Goal: Transaction & Acquisition: Download file/media

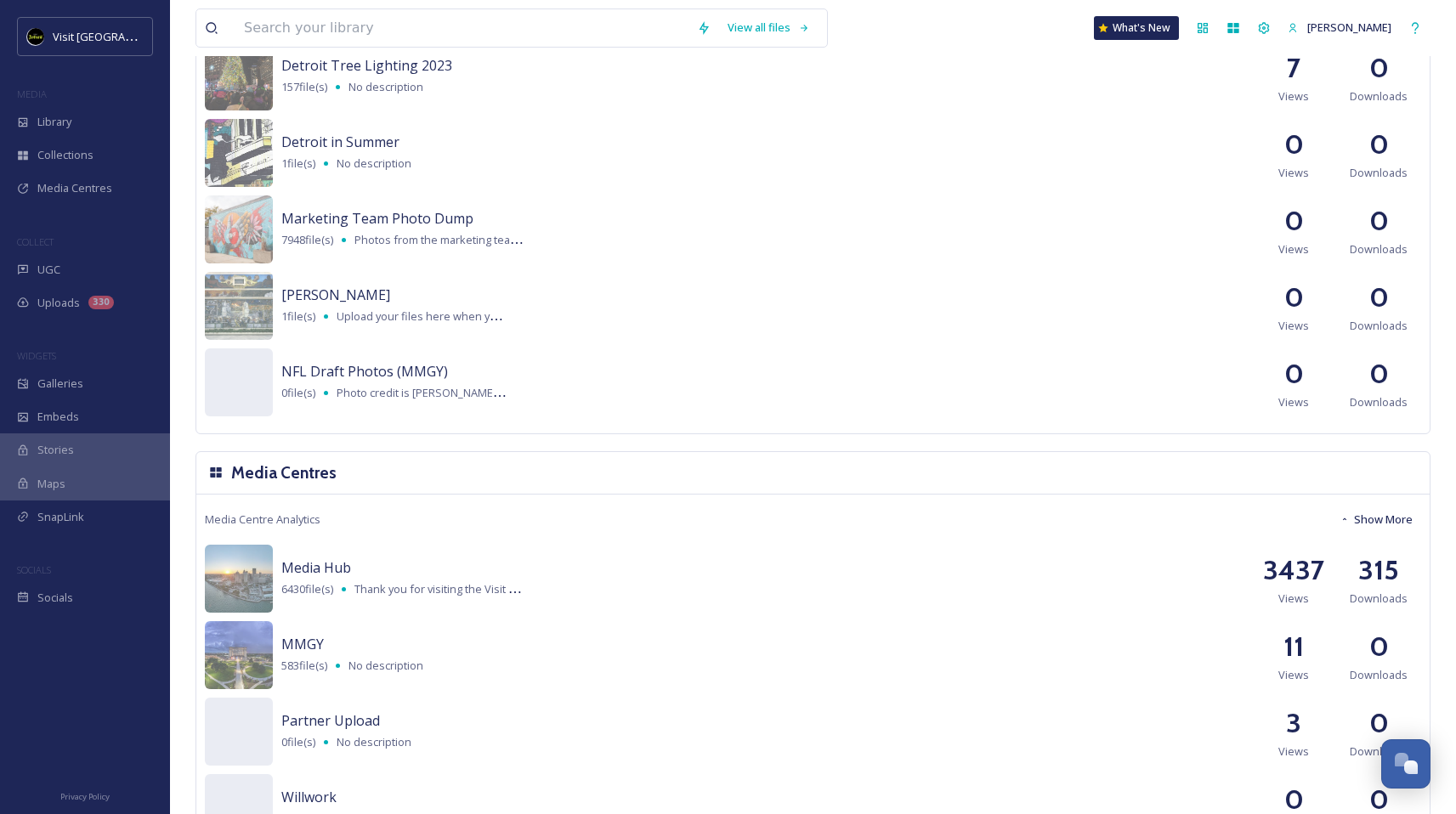
scroll to position [1068, 0]
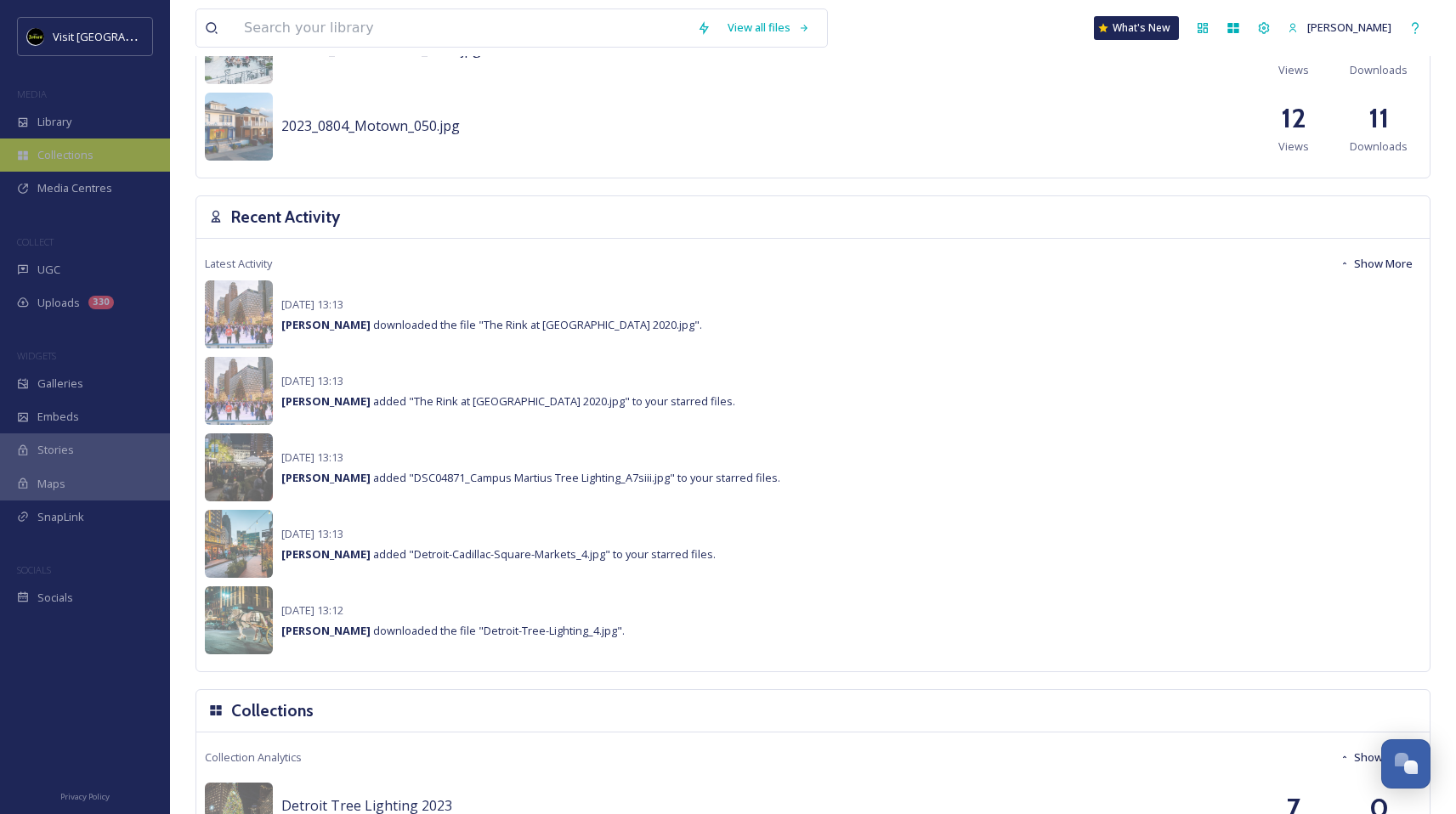
click at [66, 147] on span "Collections" at bounding box center [66, 155] width 56 height 16
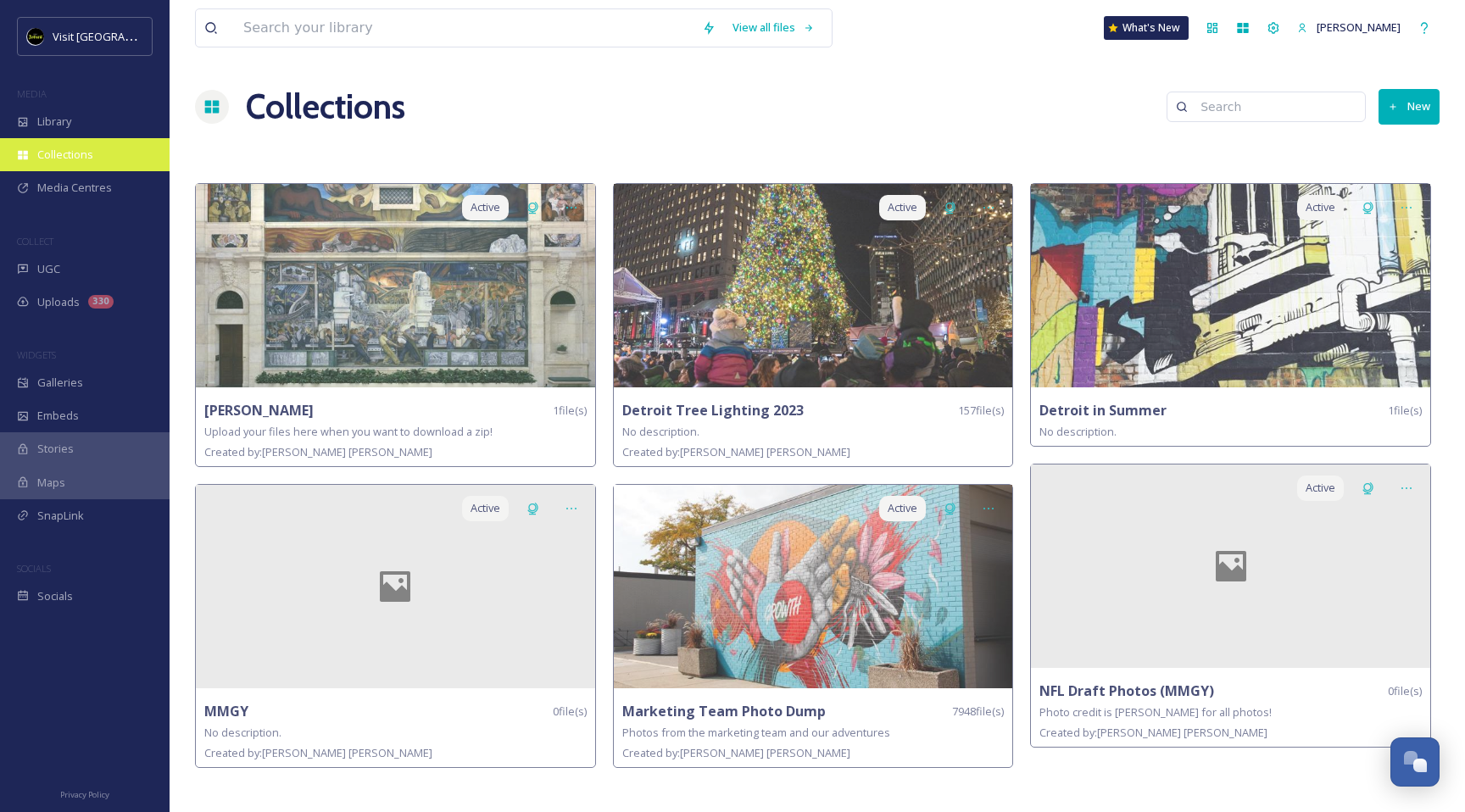
click at [76, 153] on span "Collections" at bounding box center [66, 155] width 56 height 16
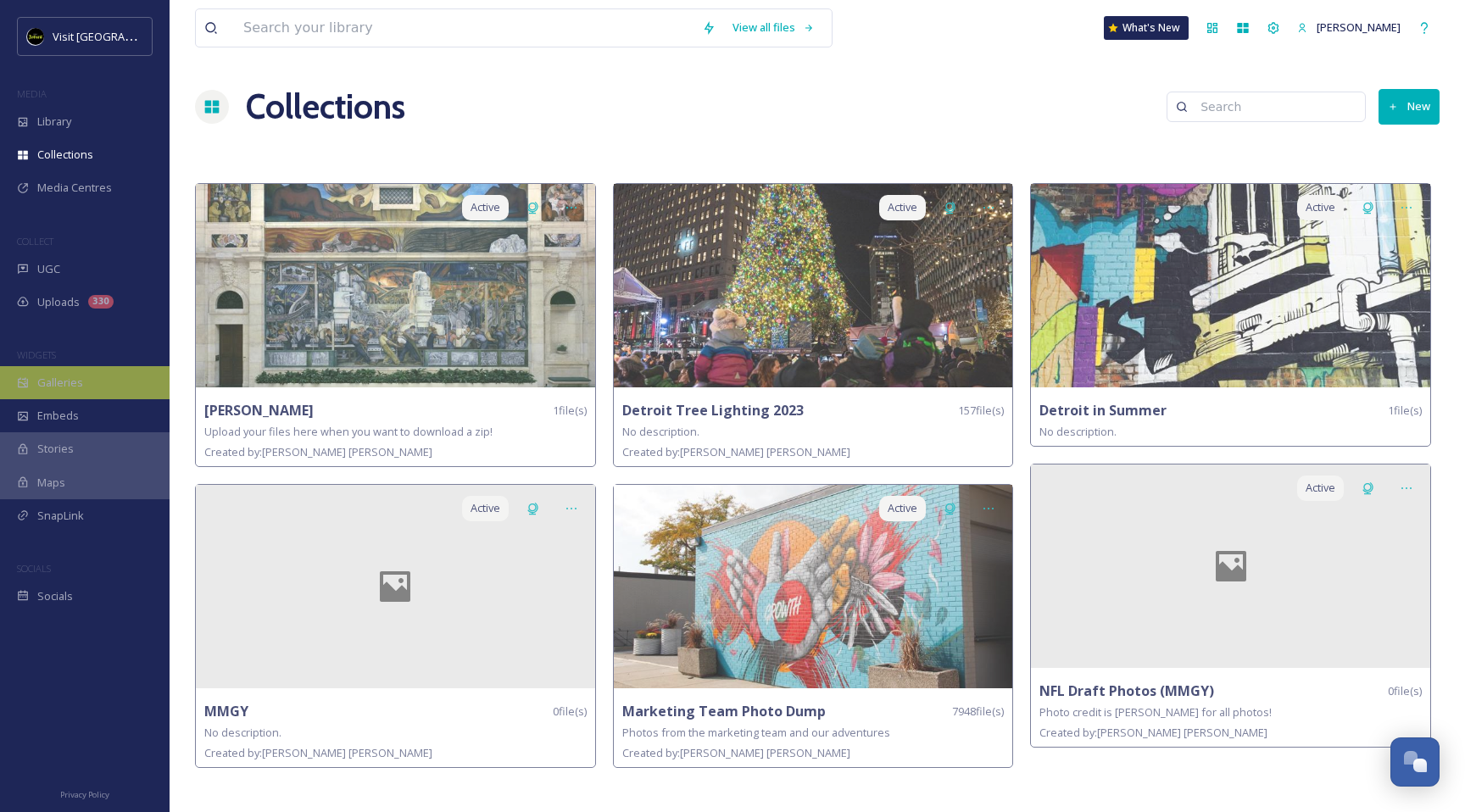
click at [73, 385] on span "Galleries" at bounding box center [60, 382] width 45 height 16
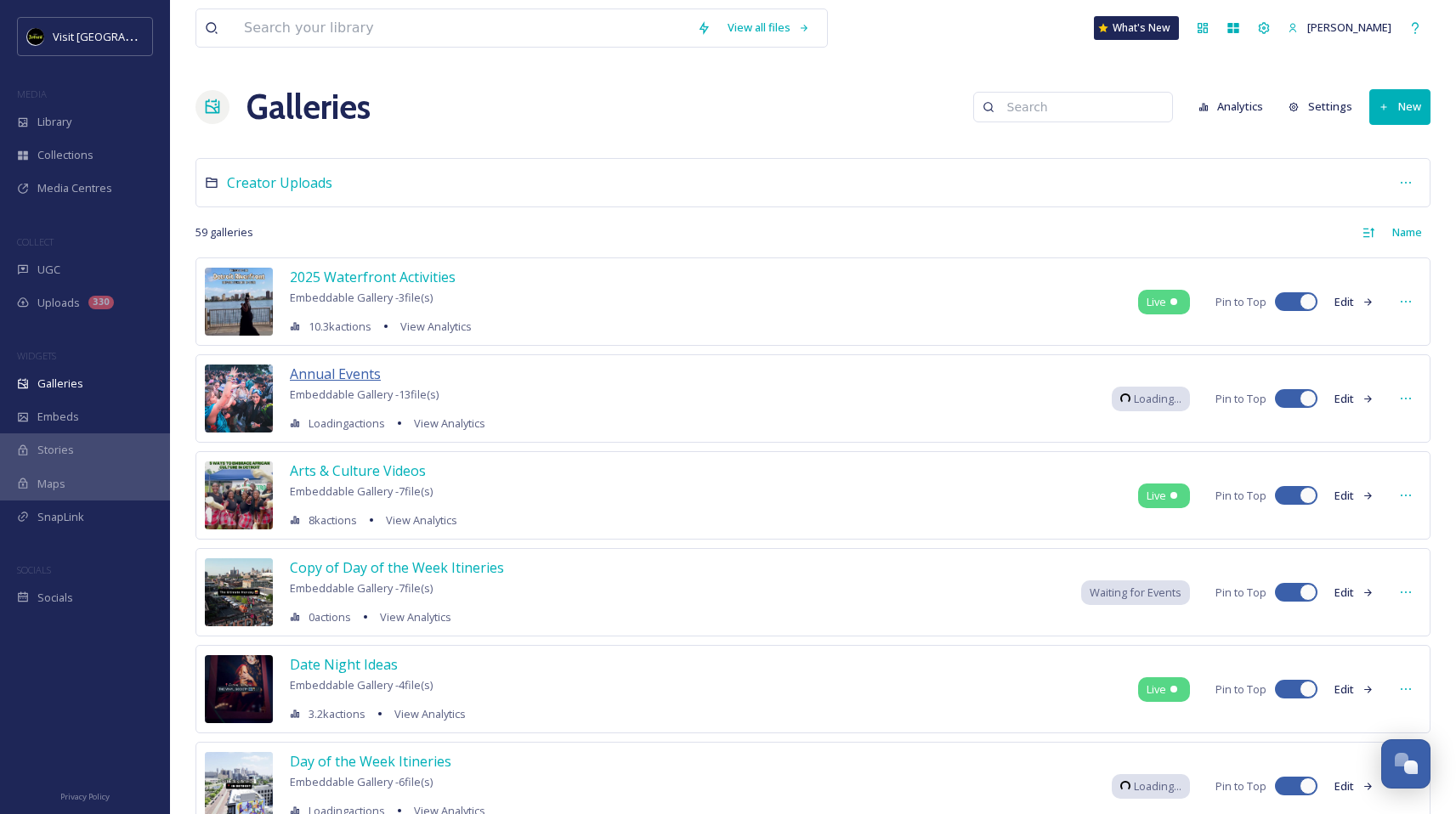
click at [324, 377] on span "Annual Events" at bounding box center [335, 373] width 91 height 18
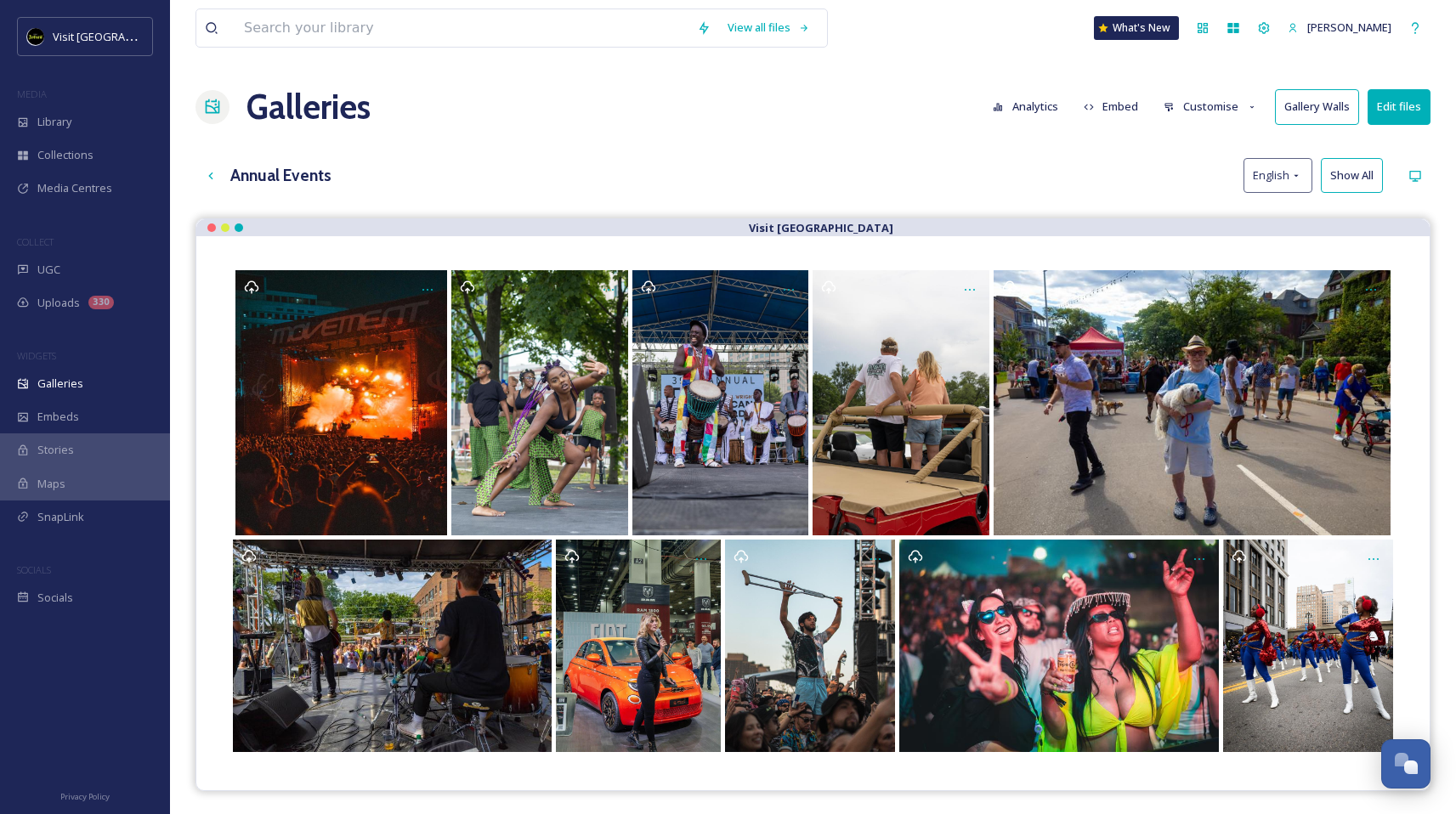
click at [1360, 179] on button "Show All" at bounding box center [1351, 175] width 62 height 35
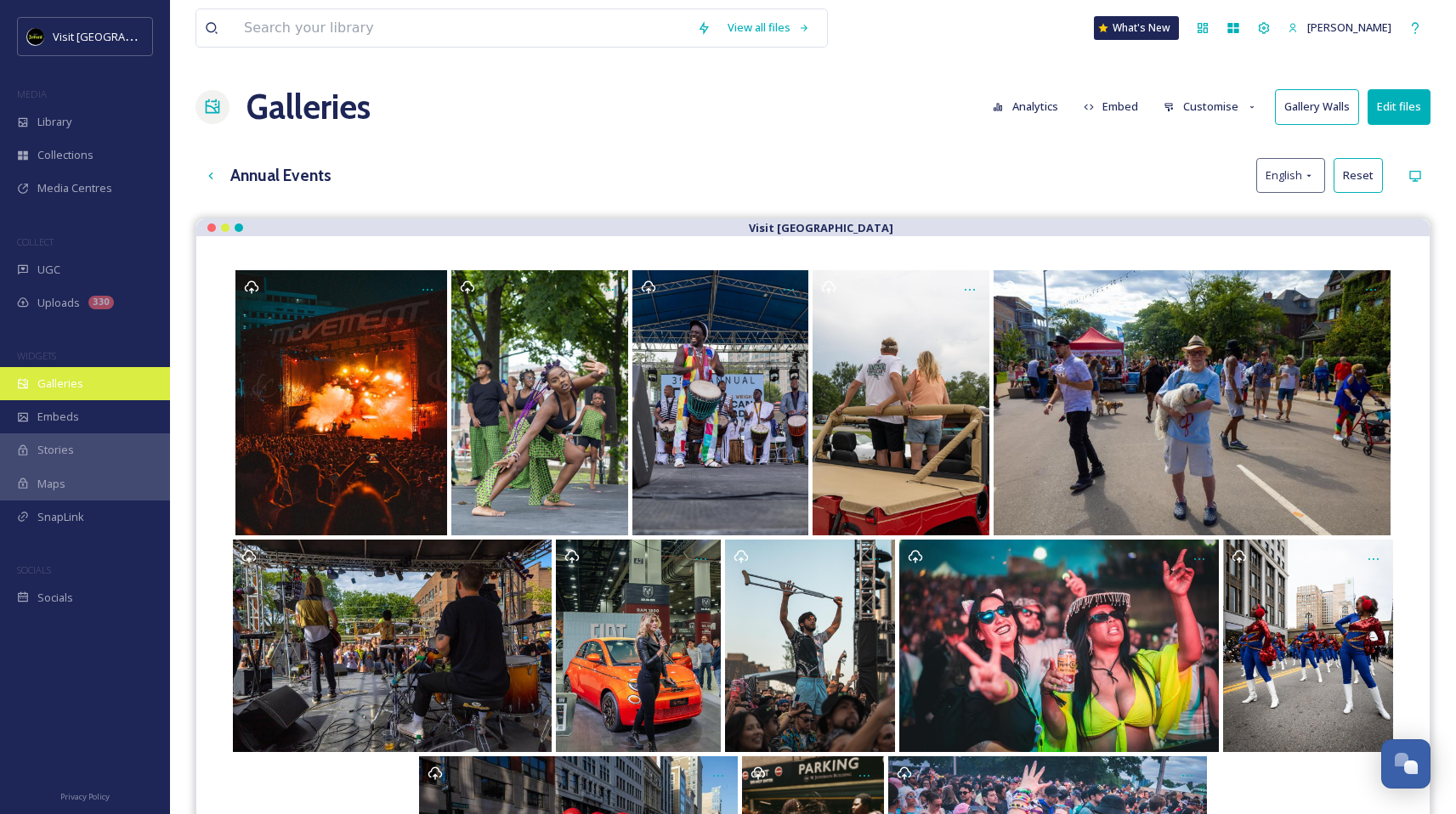
click at [78, 391] on div "Galleries" at bounding box center [84, 384] width 170 height 33
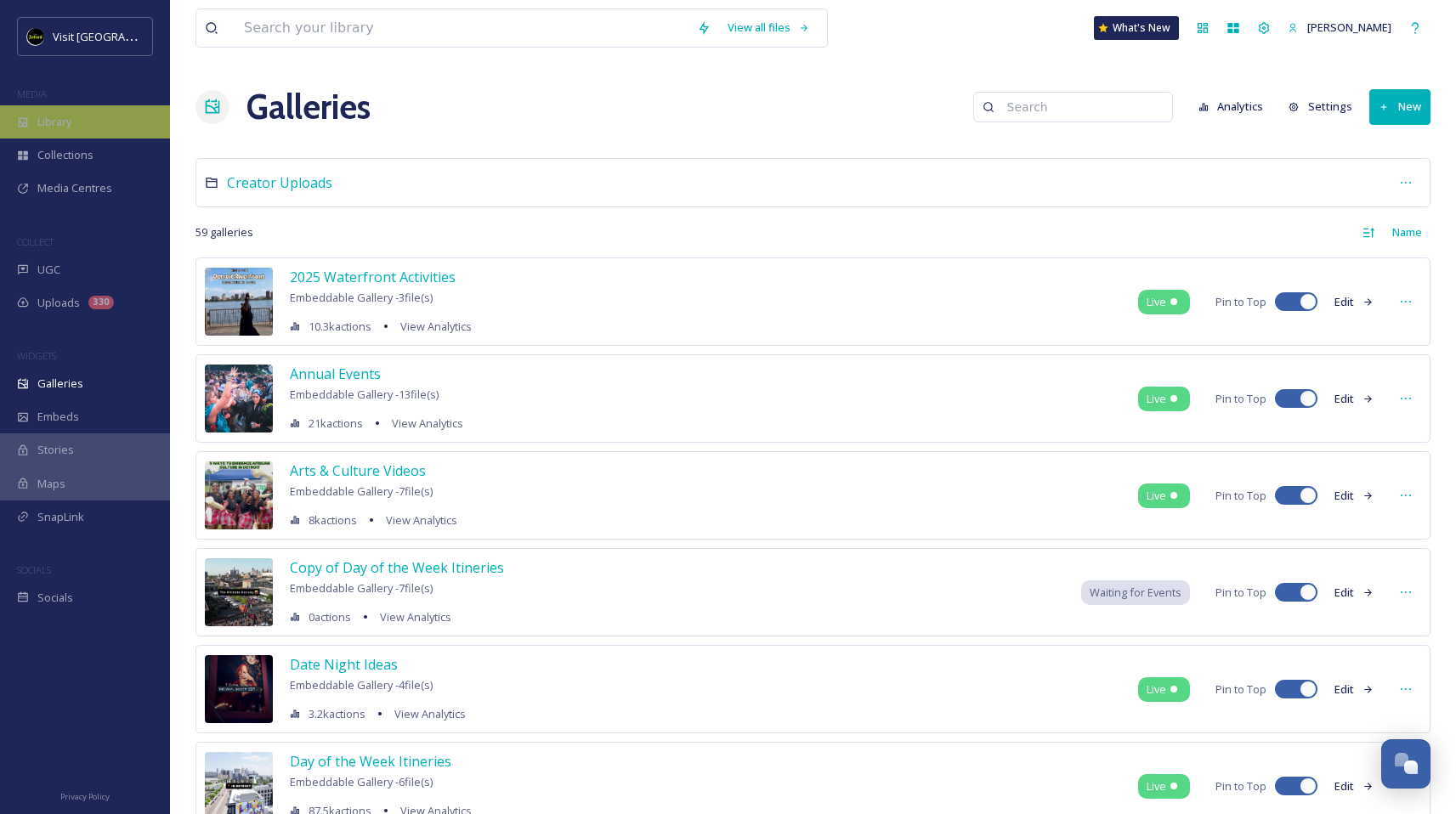
click at [79, 113] on div "Library" at bounding box center [84, 122] width 170 height 33
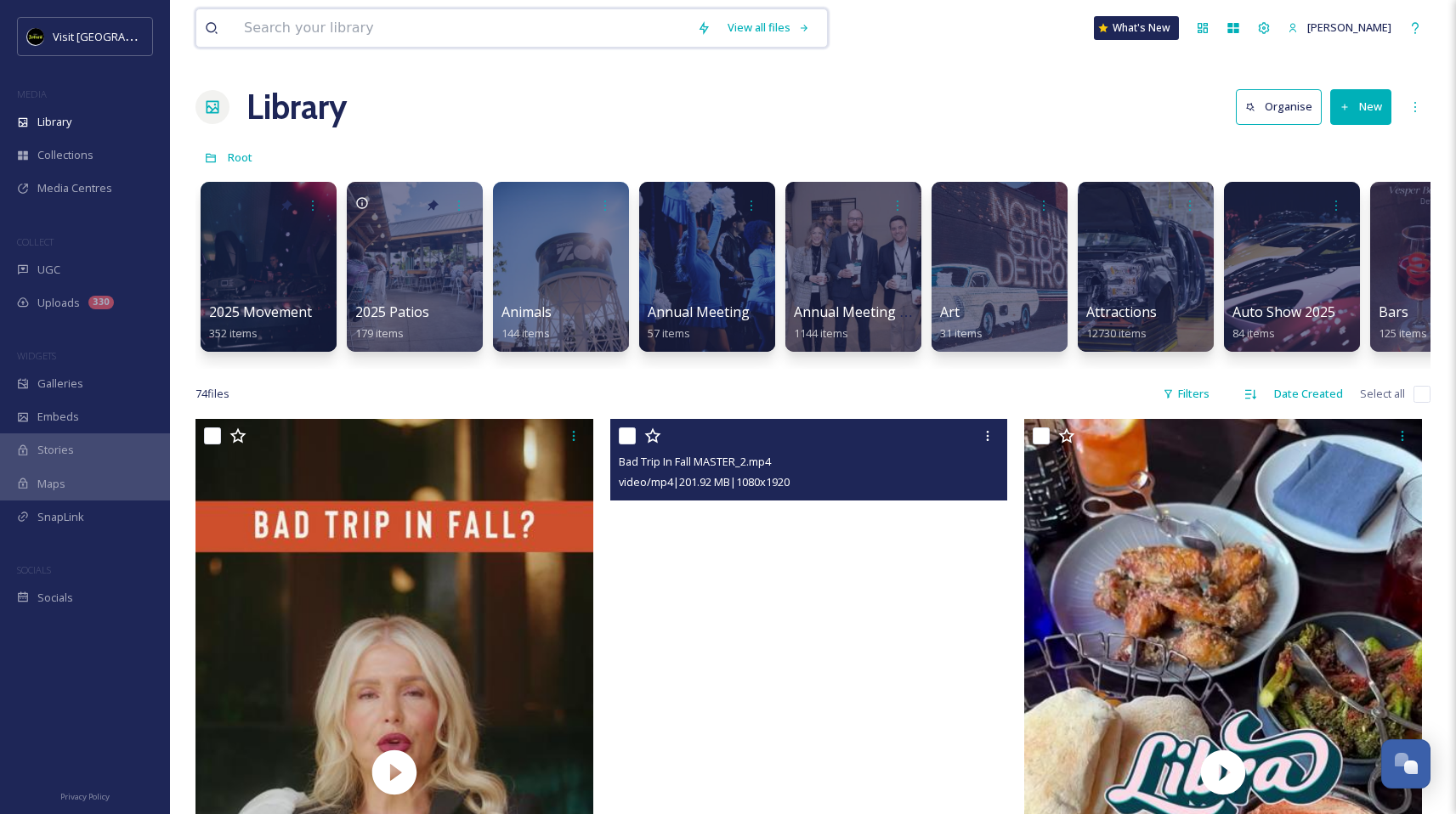
click at [332, 19] on input at bounding box center [461, 28] width 453 height 38
type input "crowd"
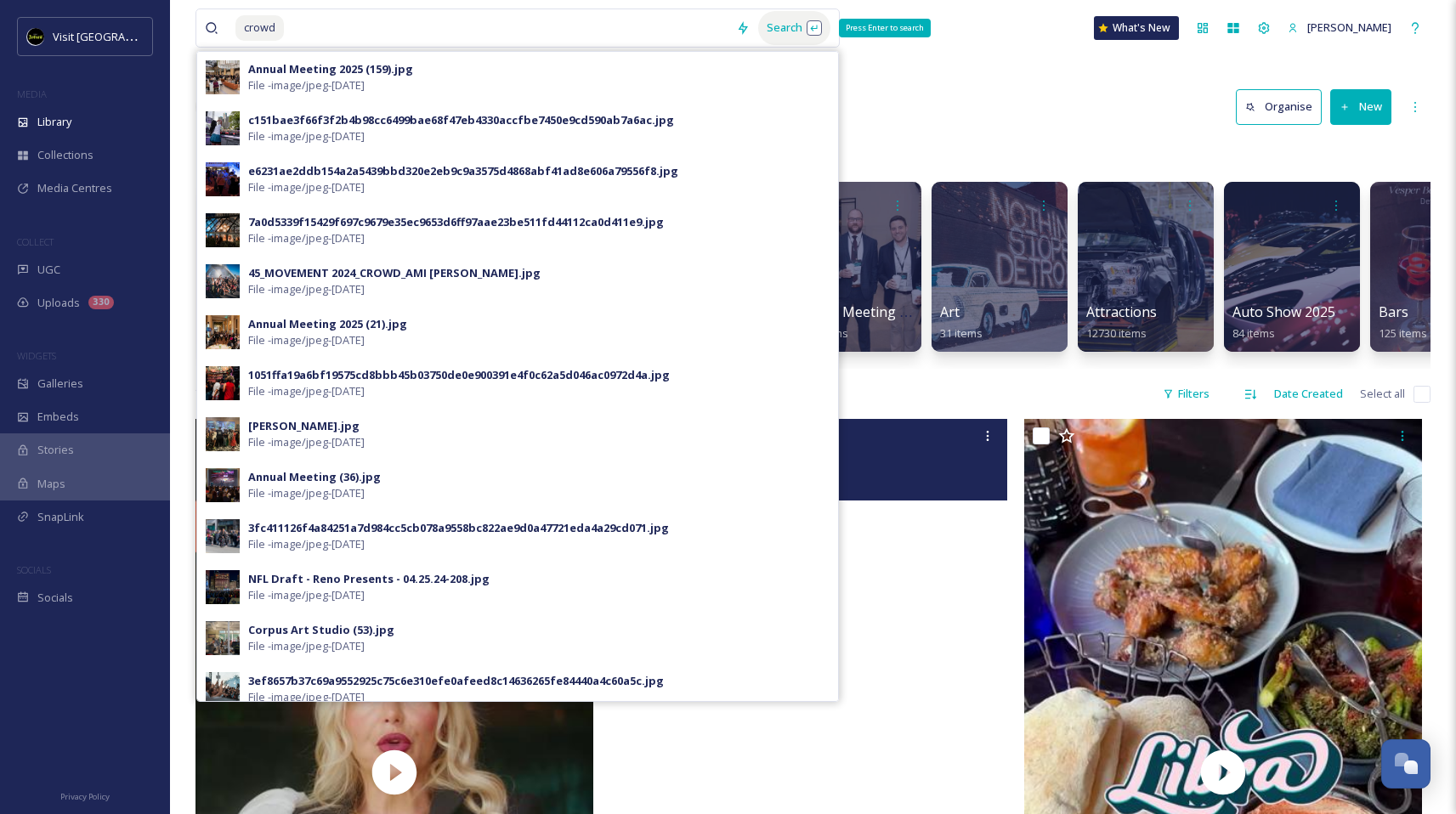
click at [758, 35] on div "Search Press Enter to search" at bounding box center [794, 27] width 73 height 33
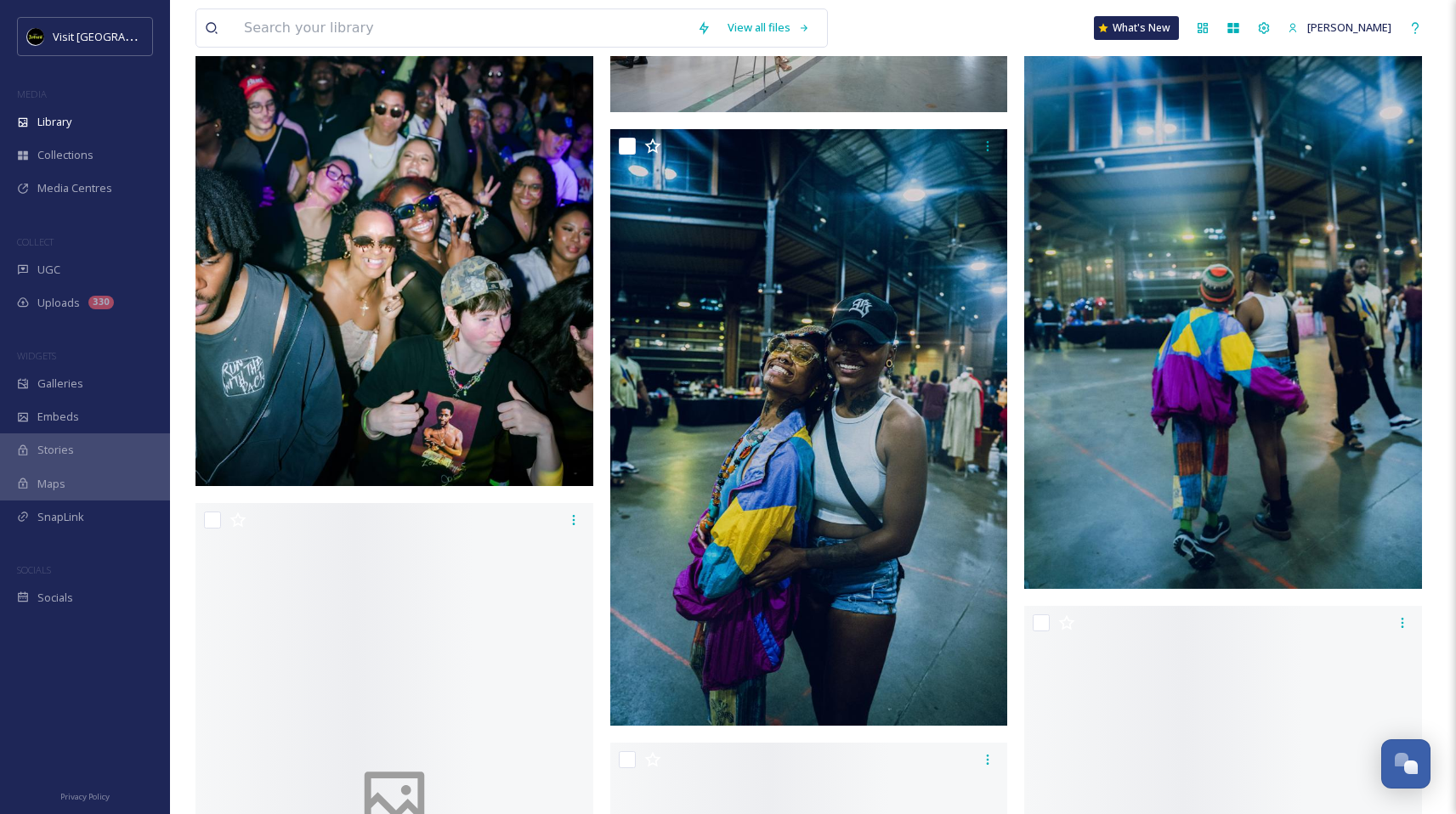
scroll to position [34819, 0]
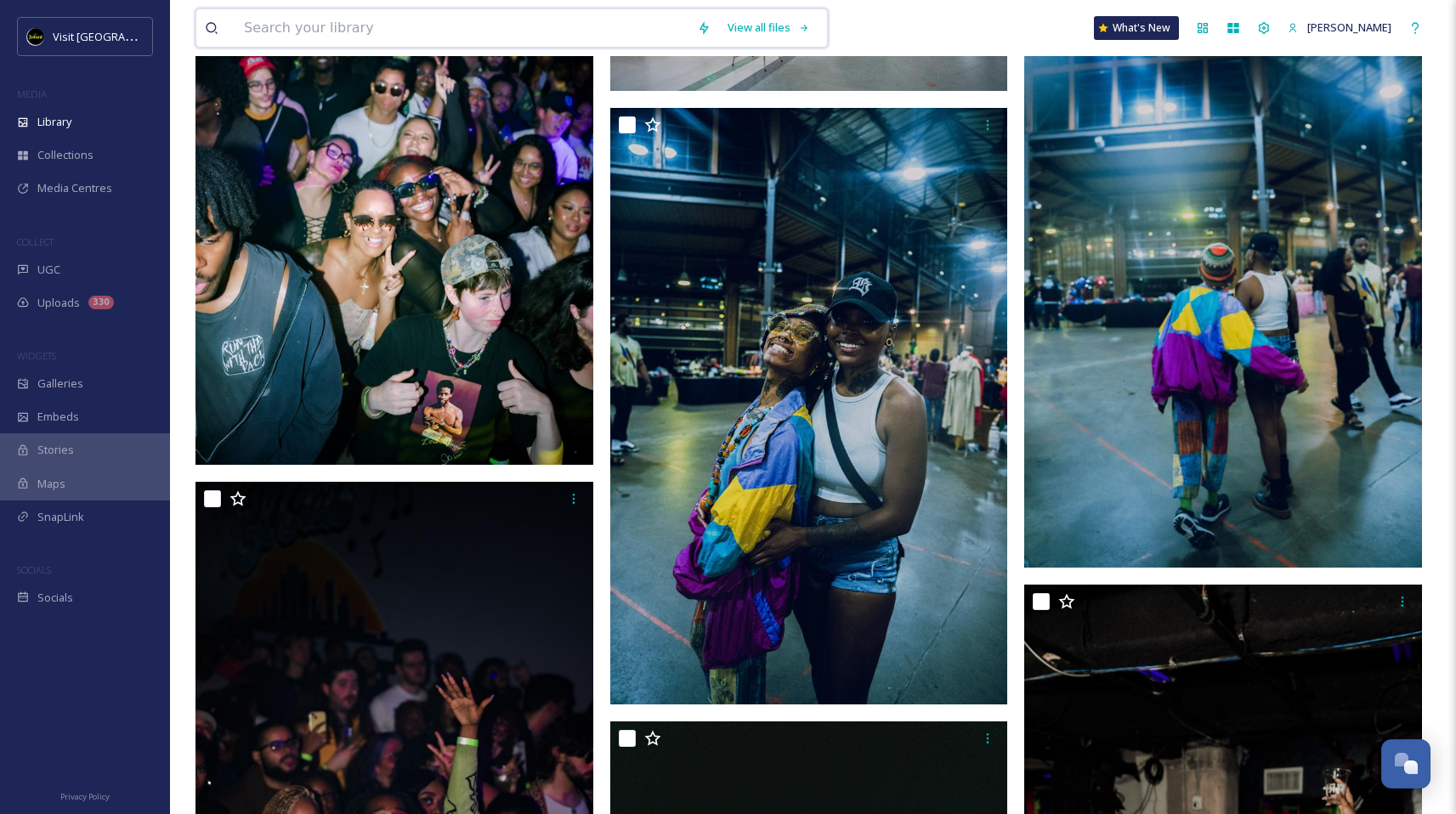
click at [276, 24] on input at bounding box center [461, 28] width 453 height 38
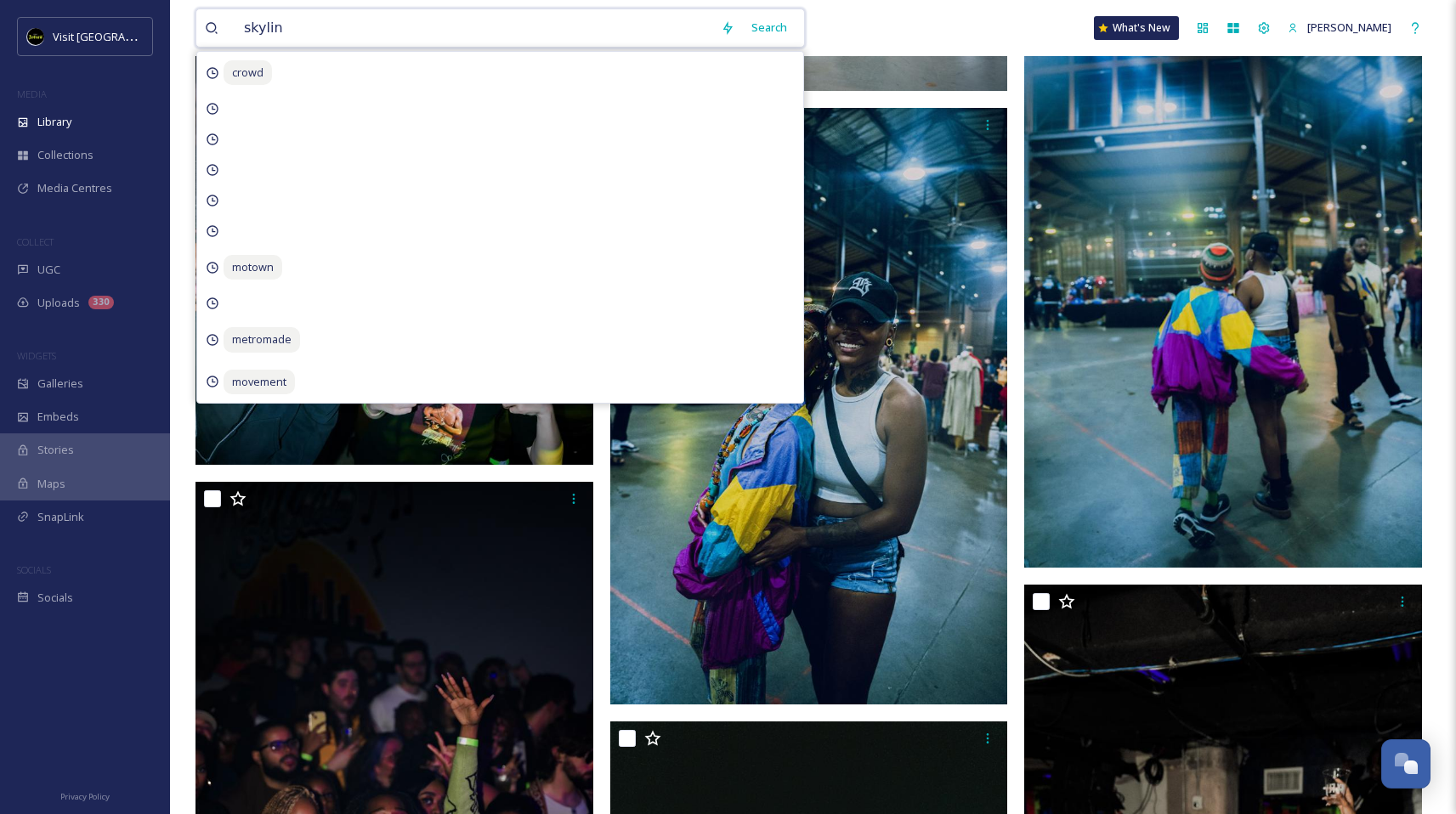
type input "skyline"
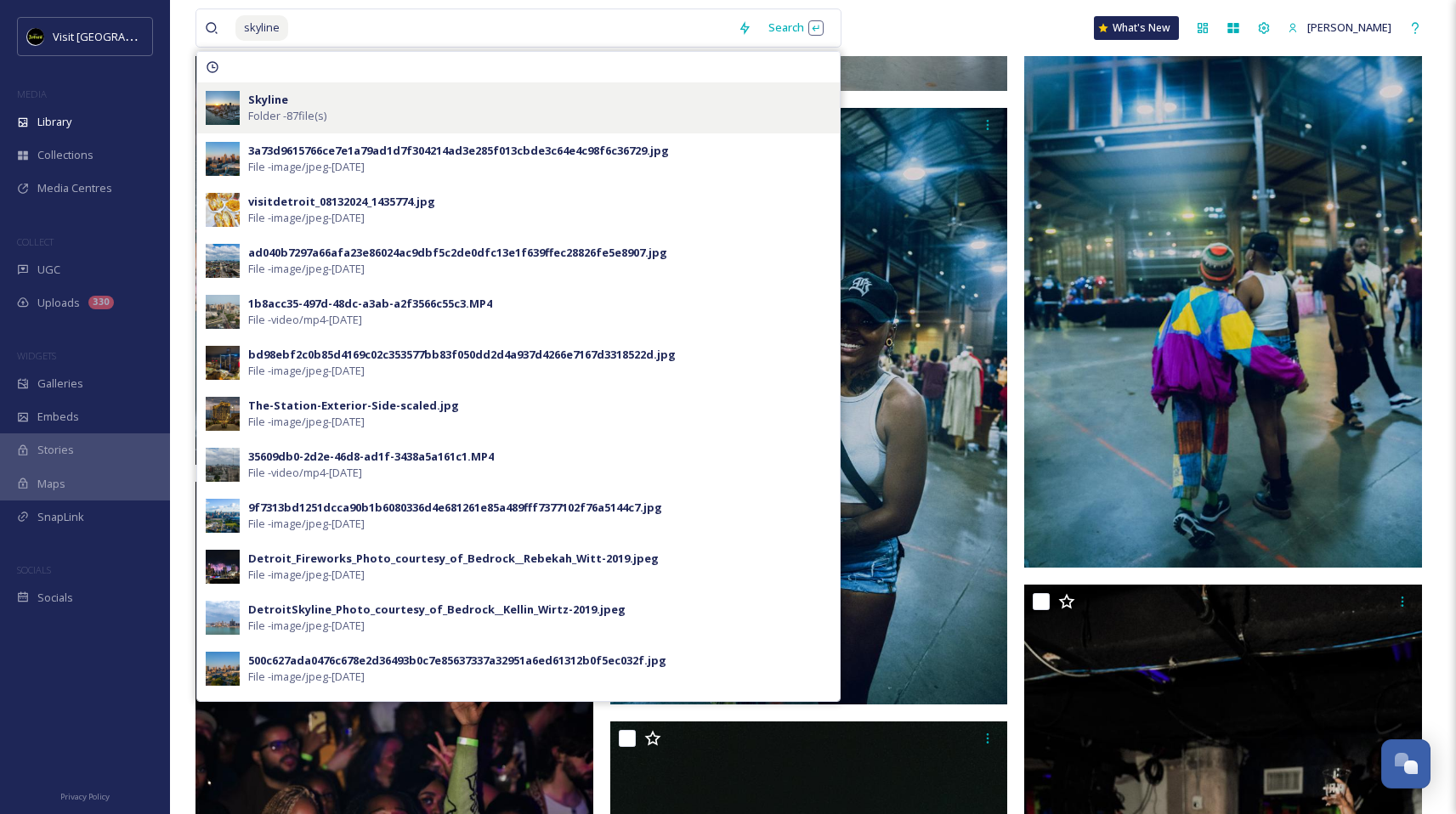
click at [320, 118] on span "Folder - 87 file(s)" at bounding box center [287, 115] width 79 height 16
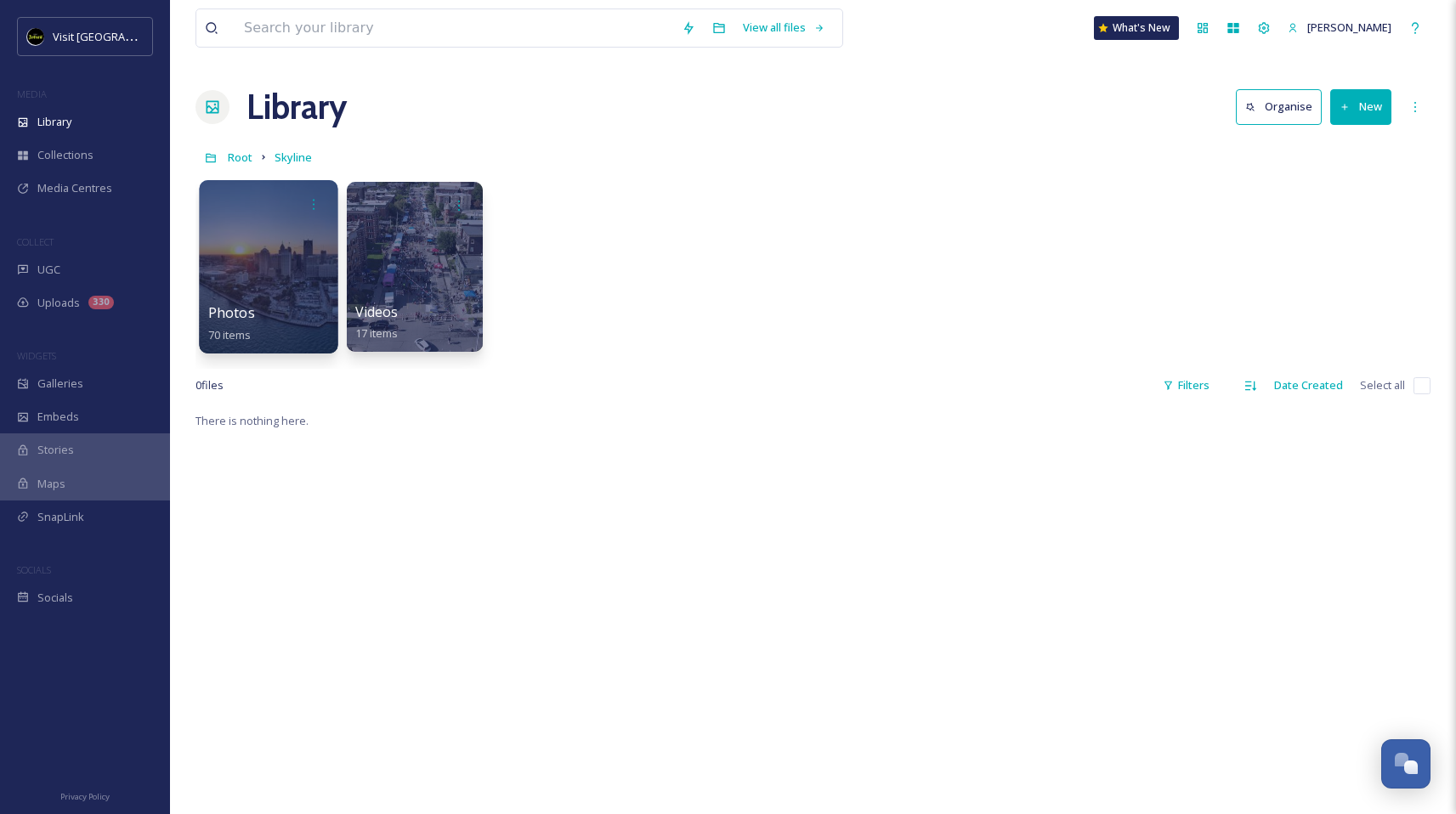
click at [249, 265] on div at bounding box center [268, 266] width 139 height 173
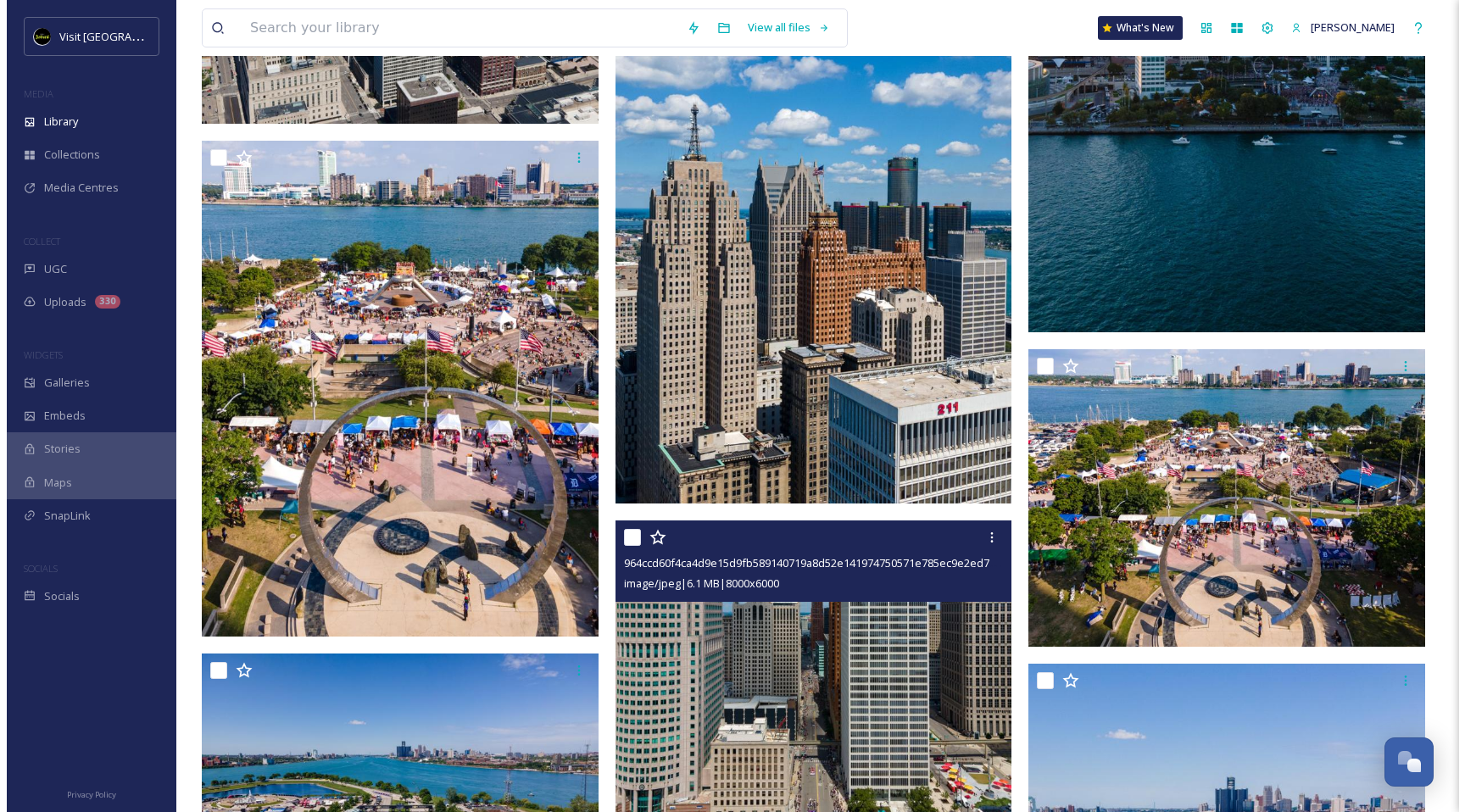
scroll to position [1973, 0]
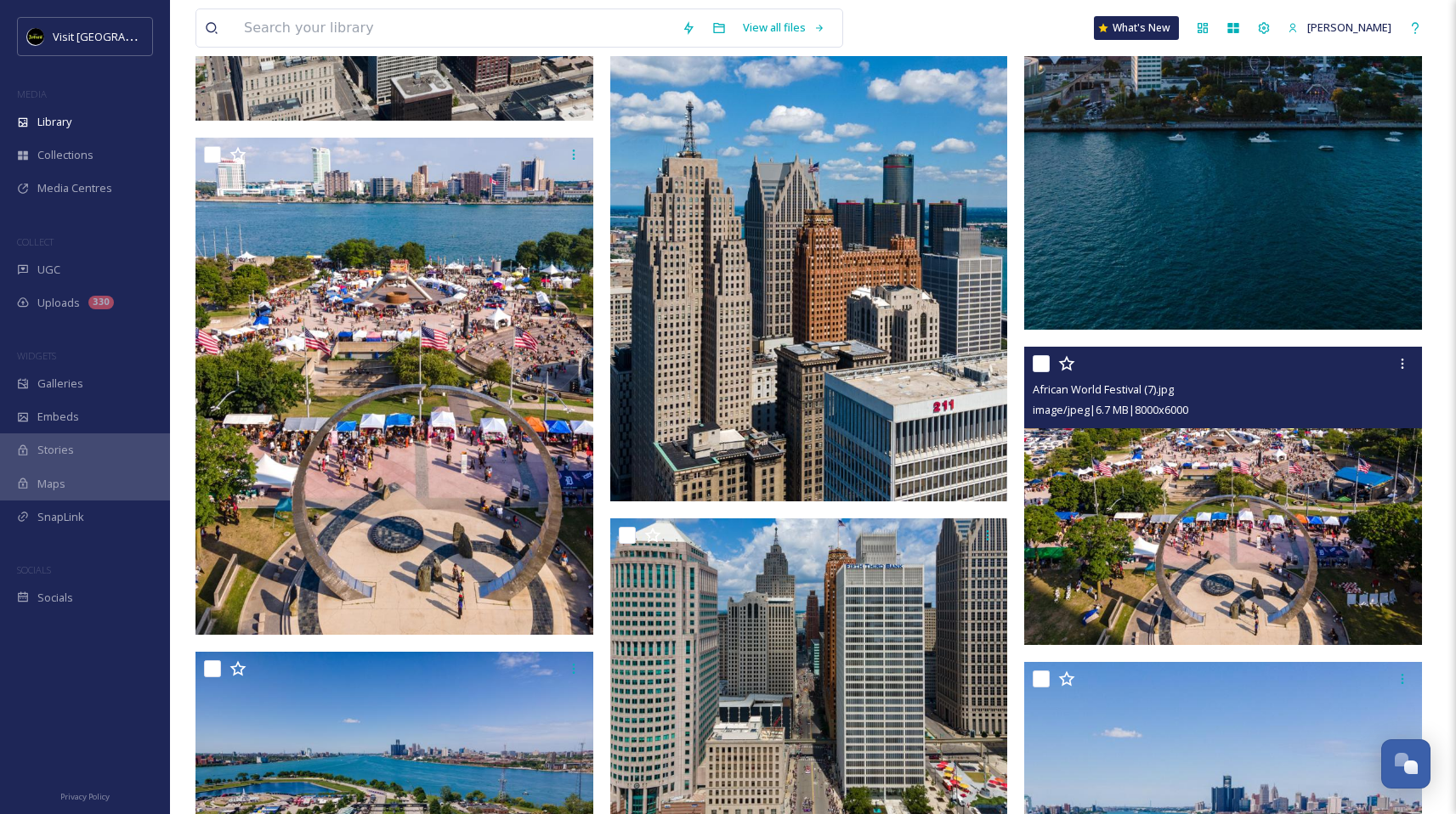
click at [1272, 516] on img at bounding box center [1222, 496] width 397 height 298
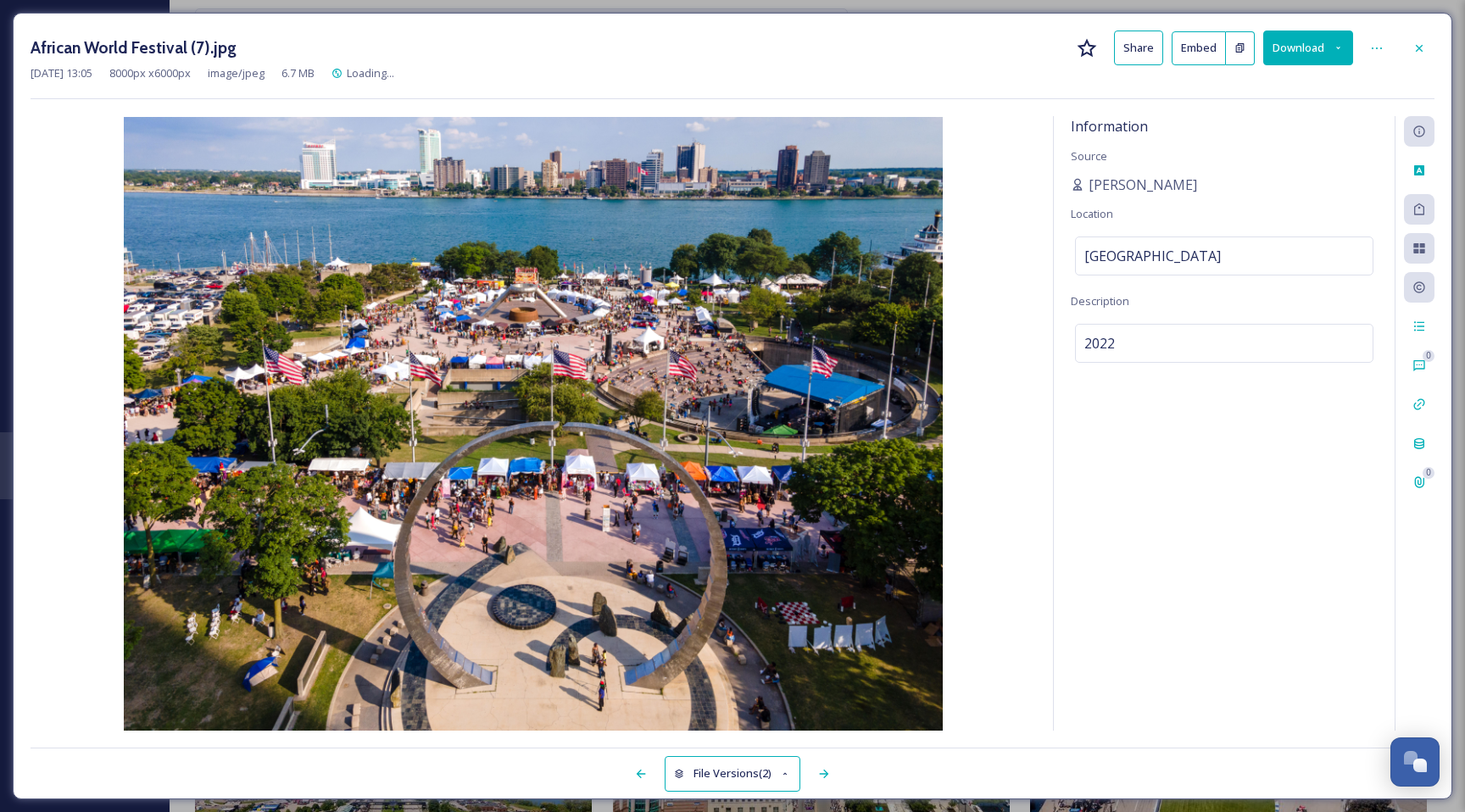
click at [1308, 44] on button "Download" at bounding box center [1307, 48] width 90 height 35
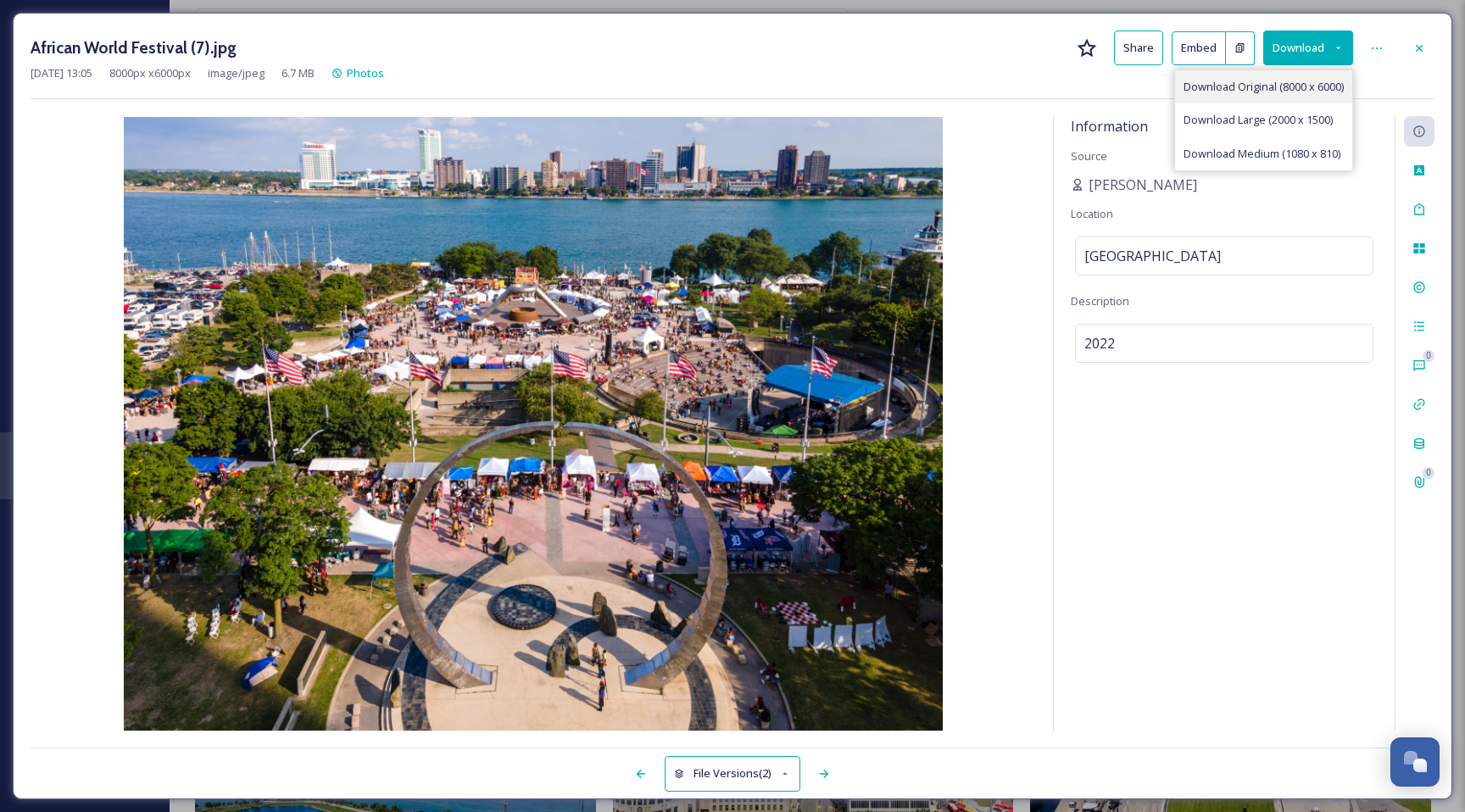
click at [1289, 87] on span "Download Original (8000 x 6000)" at bounding box center [1264, 87] width 161 height 16
